Goal: Find specific page/section: Find specific page/section

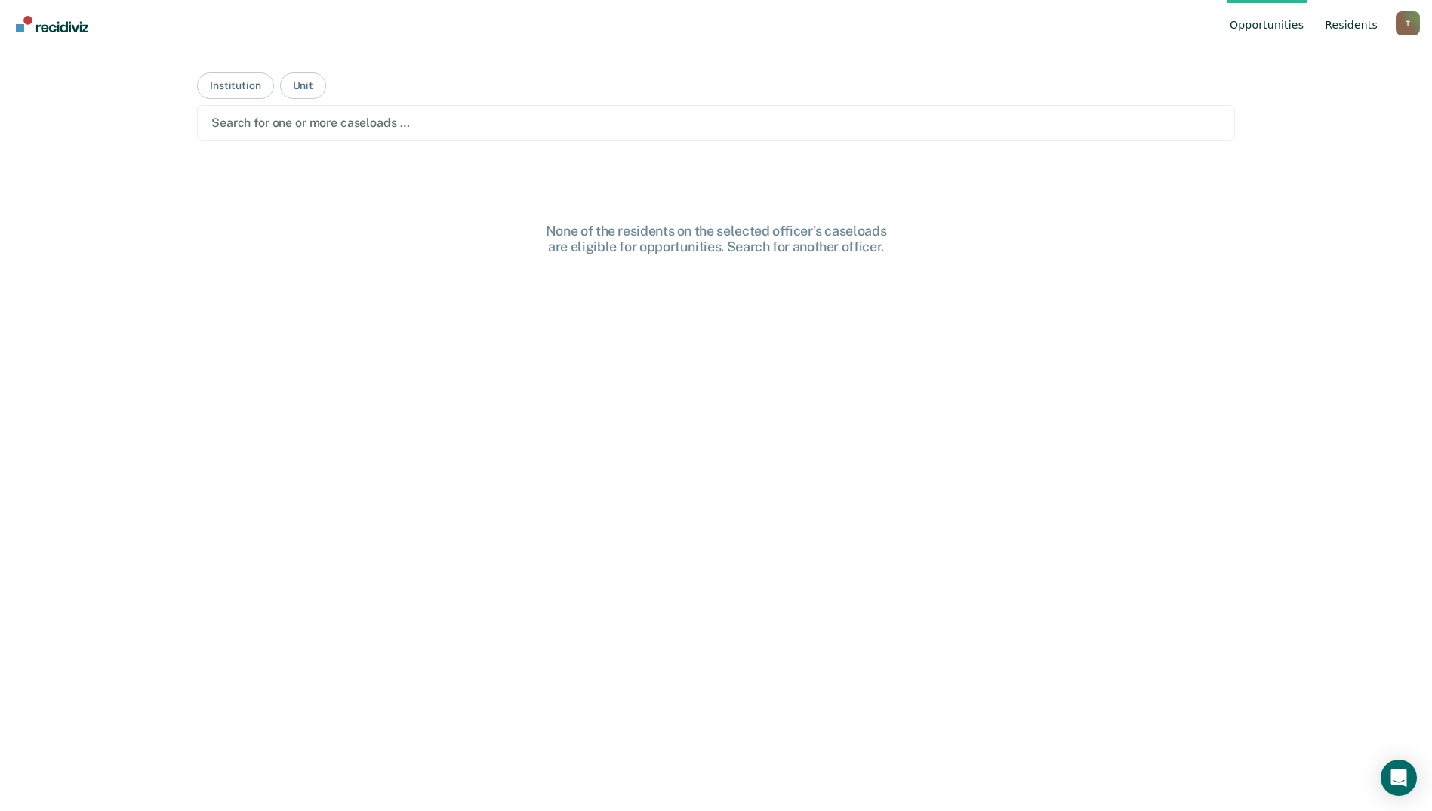
click at [1356, 19] on link "Resident s" at bounding box center [1351, 24] width 59 height 48
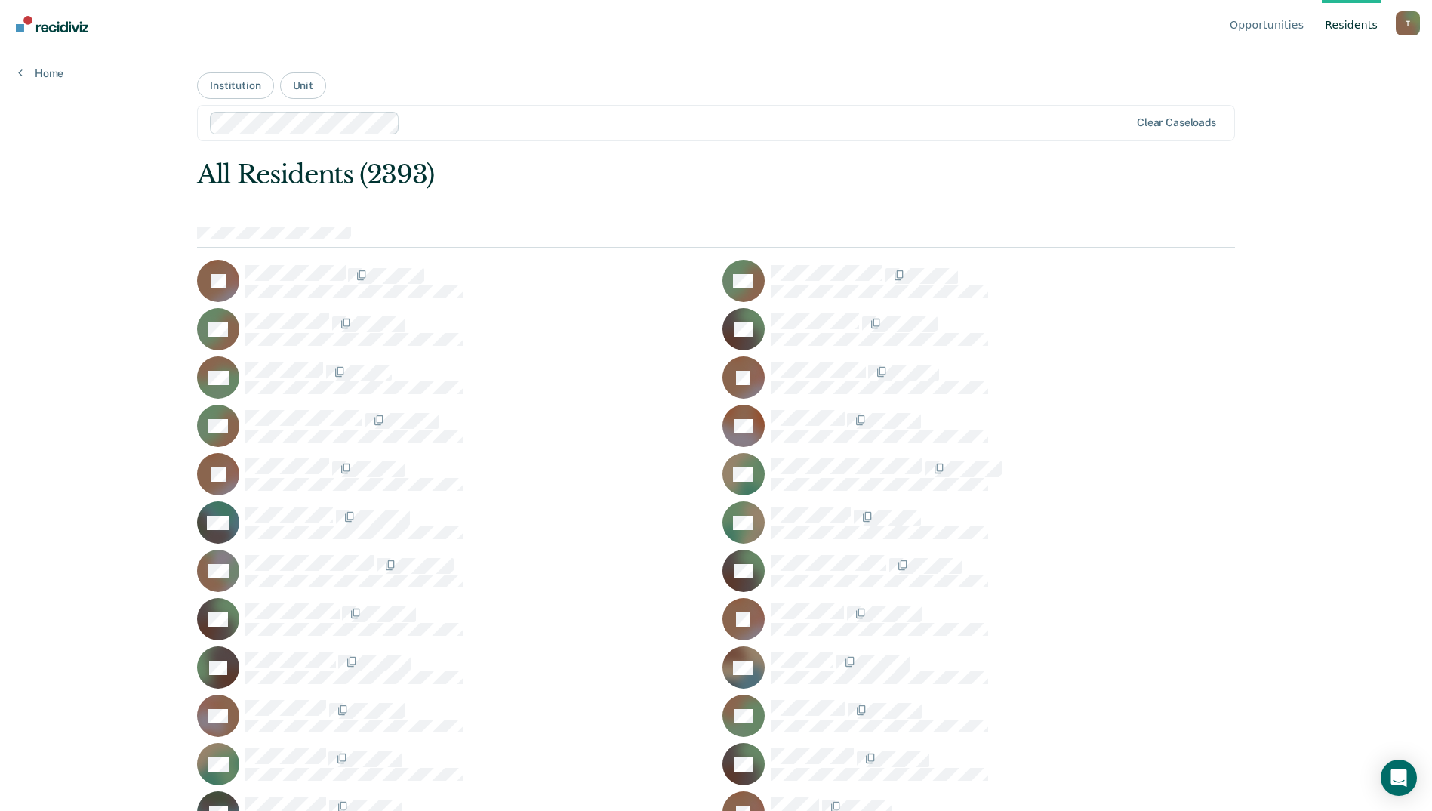
scroll to position [24366, 0]
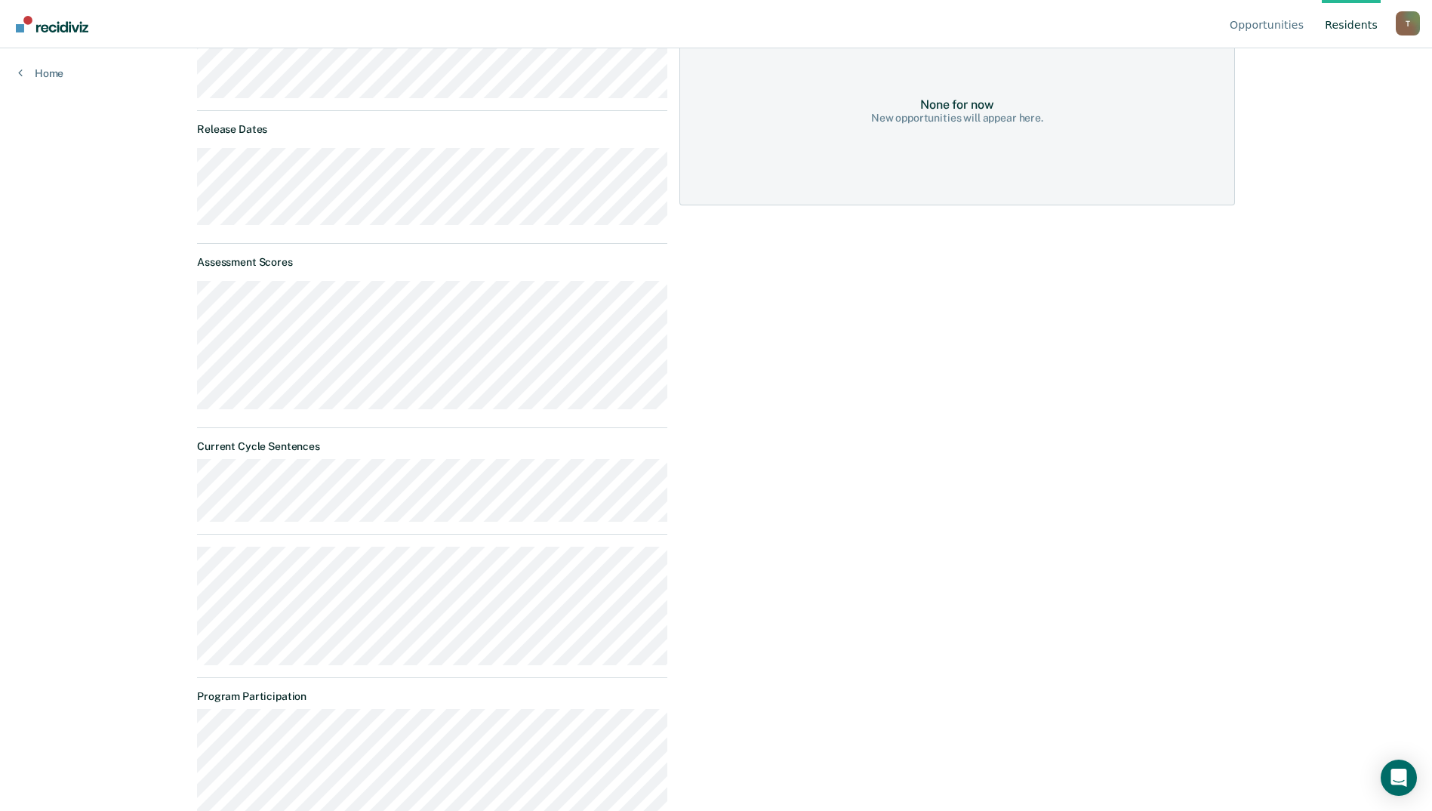
scroll to position [87, 0]
